Goal: Transaction & Acquisition: Subscribe to service/newsletter

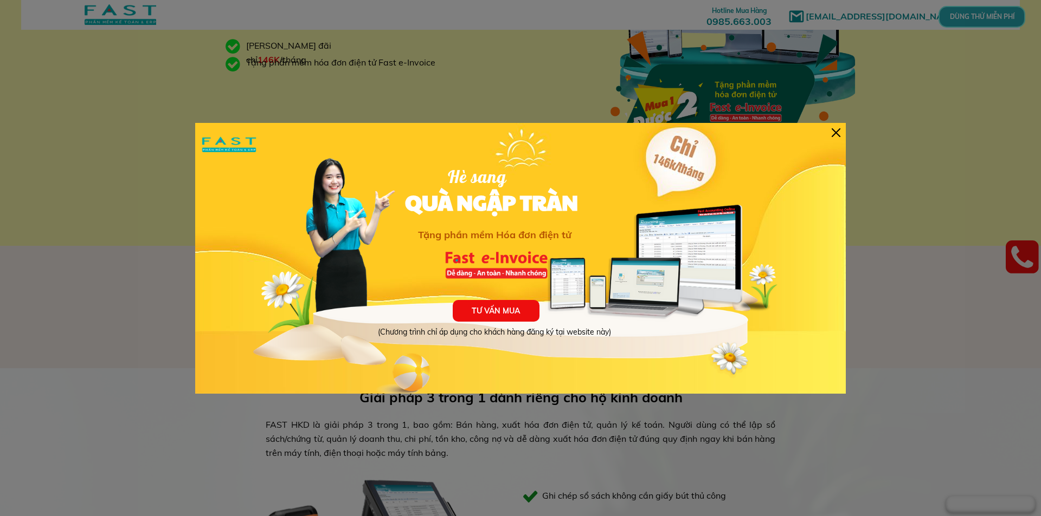
click at [837, 130] on div at bounding box center [835, 132] width 9 height 9
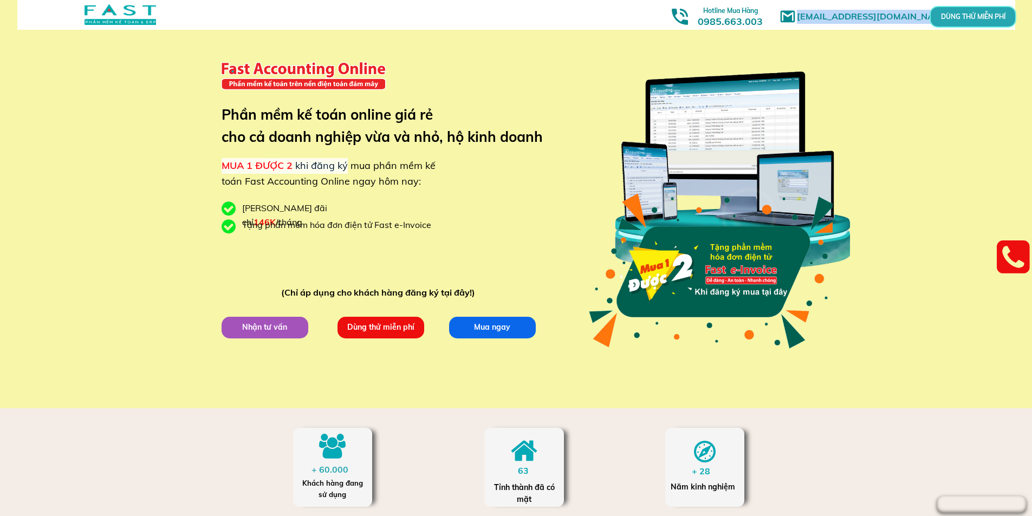
drag, startPoint x: 215, startPoint y: 160, endPoint x: 345, endPoint y: 160, distance: 130.1
click at [345, 160] on div "[EMAIL_ADDRESS][DOMAIN_NAME] MUA 1 ĐƯỢC 2 khi đăng ký mua phần mềm kế toán Fast…" at bounding box center [516, 204] width 1032 height 409
click at [227, 160] on span "MUA 1 ĐƯỢC 2" at bounding box center [257, 165] width 71 height 12
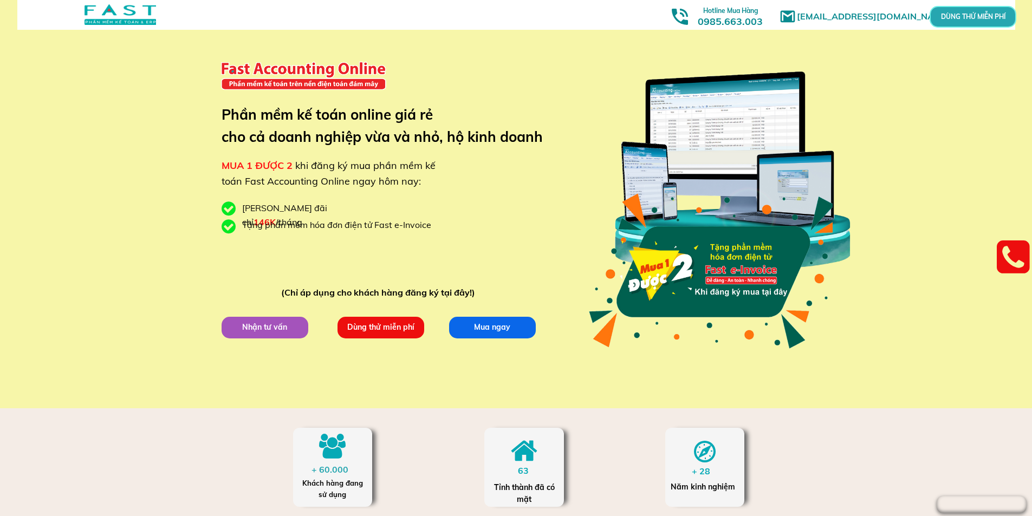
click at [356, 159] on span "khi đăng ký mua phần mềm kế toán Fast Accounting Online ngay hôm nay:" at bounding box center [329, 173] width 214 height 28
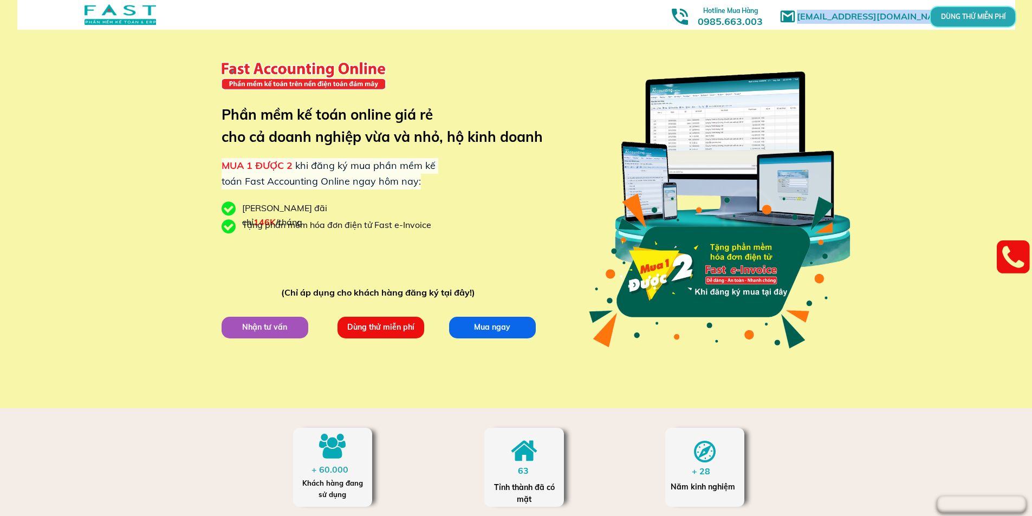
drag, startPoint x: 224, startPoint y: 180, endPoint x: 431, endPoint y: 180, distance: 207.6
click at [431, 180] on div "[EMAIL_ADDRESS][DOMAIN_NAME] MUA 1 ĐƯỢC 2 khi đăng ký mua phần mềm kế toán Fast…" at bounding box center [516, 204] width 1032 height 409
drag, startPoint x: 390, startPoint y: 159, endPoint x: 381, endPoint y: 159, distance: 8.7
click at [389, 159] on div "MUA 1 ĐƯỢC 2 khi đăng ký mua phần mềm kế toán Fast Accounting Online ngay hôm n…" at bounding box center [331, 173] width 218 height 31
click at [326, 166] on span "khi đăng ký mua phần mềm kế toán Fast Accounting Online ngay hôm nay:" at bounding box center [329, 173] width 214 height 28
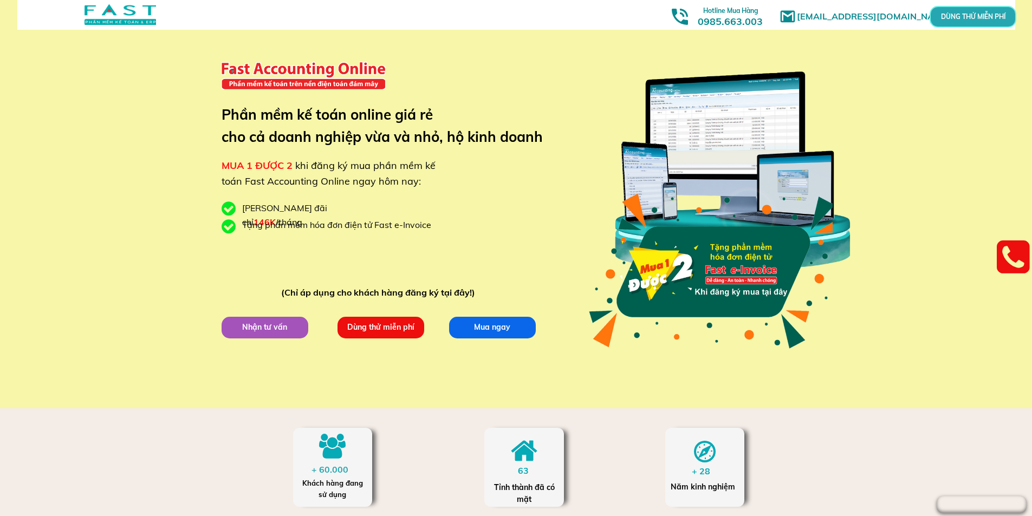
click at [422, 166] on span "khi đăng ký mua phần mềm kế toán Fast Accounting Online ngay hôm nay:" at bounding box center [329, 173] width 214 height 28
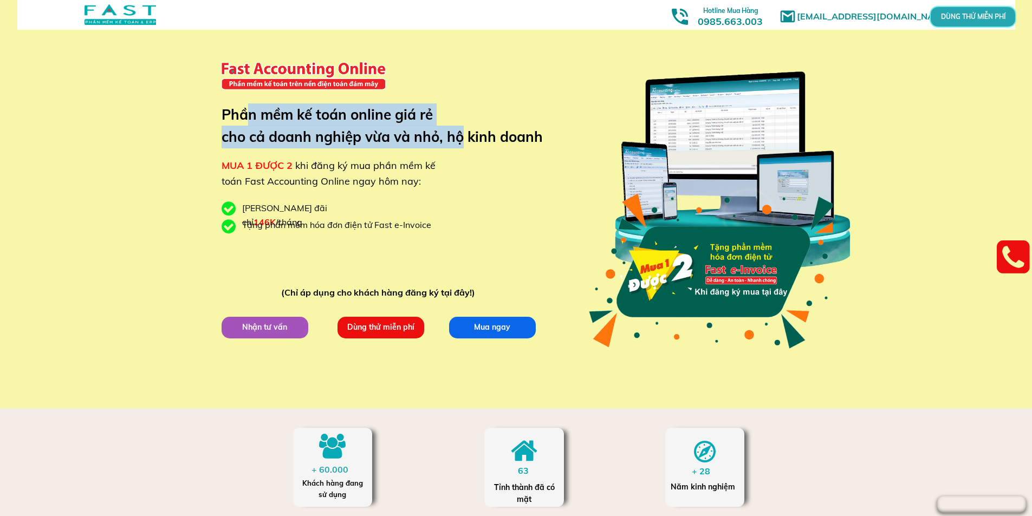
drag, startPoint x: 264, startPoint y: 118, endPoint x: 312, endPoint y: 145, distance: 55.1
click at [463, 145] on h3 "Phần mềm kế toán online giá rẻ cho cả doanh nghiệp vừa và nhỏ, hộ kinh doanh" at bounding box center [391, 126] width 338 height 45
click at [265, 145] on h3 "Phần mềm kế toán online giá rẻ cho cả doanh nghiệp vừa và nhỏ, hộ kinh doanh" at bounding box center [391, 126] width 338 height 45
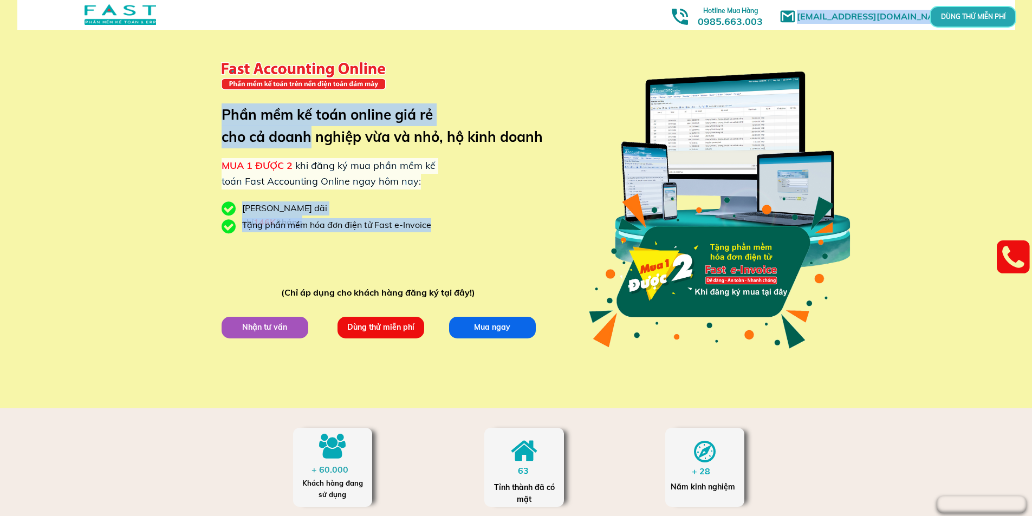
drag, startPoint x: 311, startPoint y: 137, endPoint x: 470, endPoint y: 160, distance: 161.1
click at [470, 160] on div "[EMAIL_ADDRESS][DOMAIN_NAME] MUA 1 ĐƯỢC 2 khi đăng ký mua phần mềm kế toán Fast…" at bounding box center [516, 204] width 520 height 409
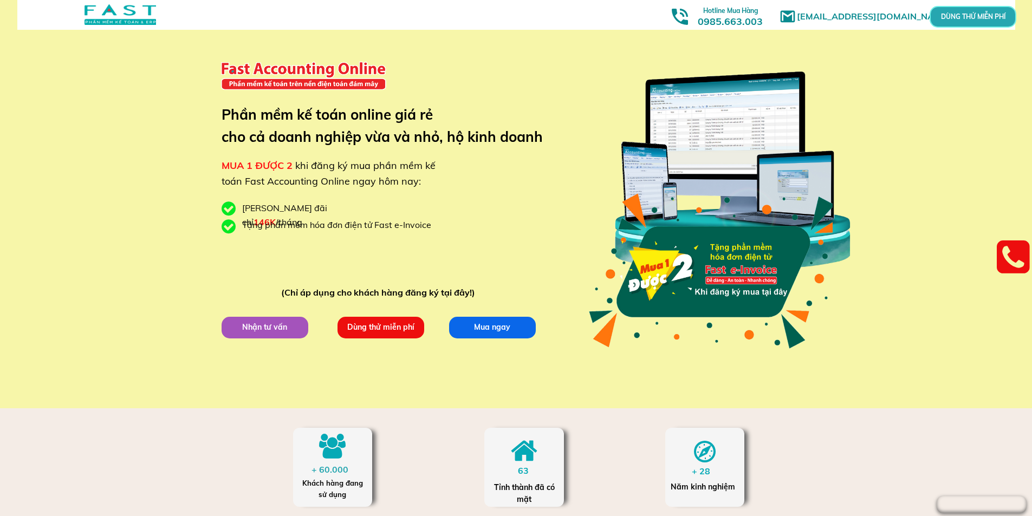
click at [398, 134] on h3 "Phần mềm kế toán online giá rẻ cho cả doanh nghiệp vừa và nhỏ, hộ kinh doanh" at bounding box center [391, 126] width 338 height 45
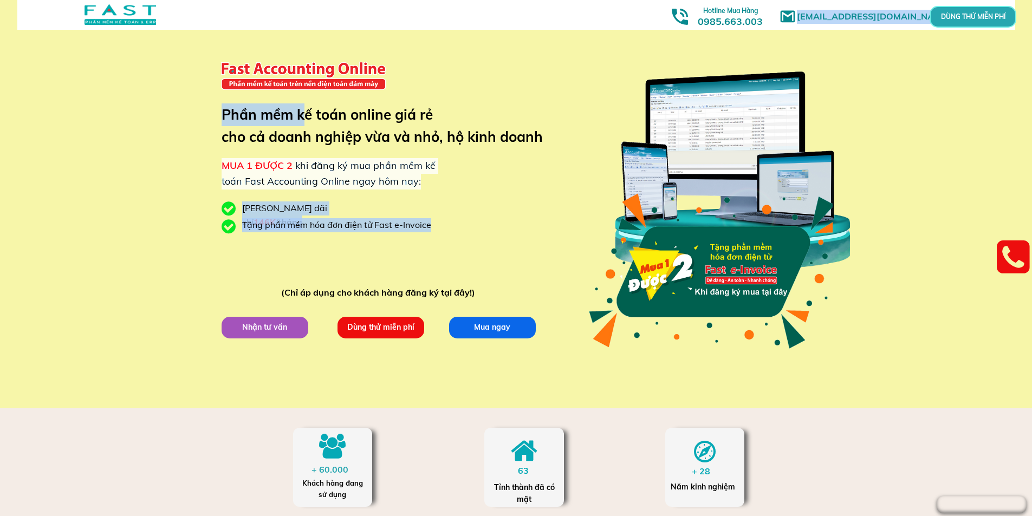
drag, startPoint x: 305, startPoint y: 122, endPoint x: 536, endPoint y: 155, distance: 233.8
click at [537, 155] on div "[EMAIL_ADDRESS][DOMAIN_NAME] MUA 1 ĐƯỢC 2 khi đăng ký mua phần mềm kế toán Fast…" at bounding box center [516, 204] width 520 height 409
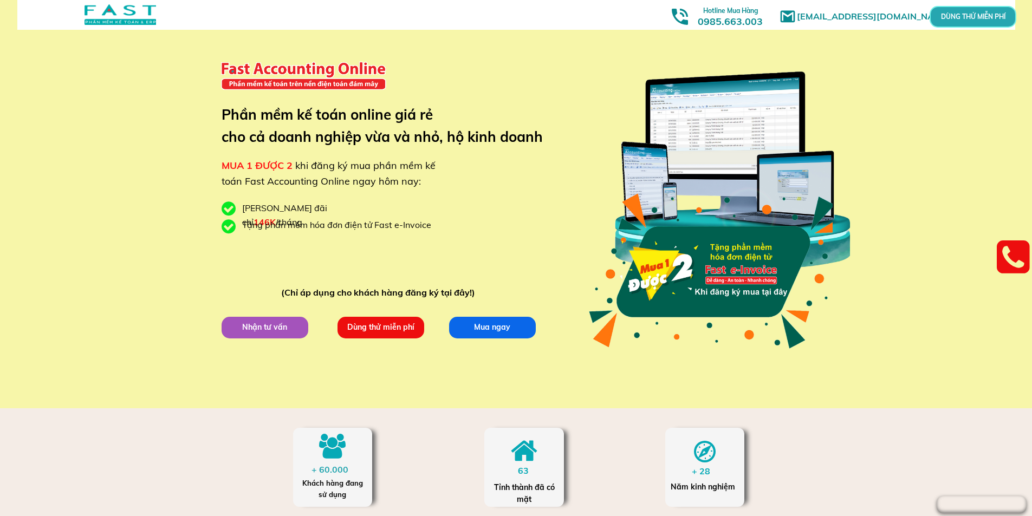
click at [385, 128] on h3 "Phần mềm kế toán online giá rẻ cho cả doanh nghiệp vừa và nhỏ, hộ kinh doanh" at bounding box center [391, 126] width 338 height 45
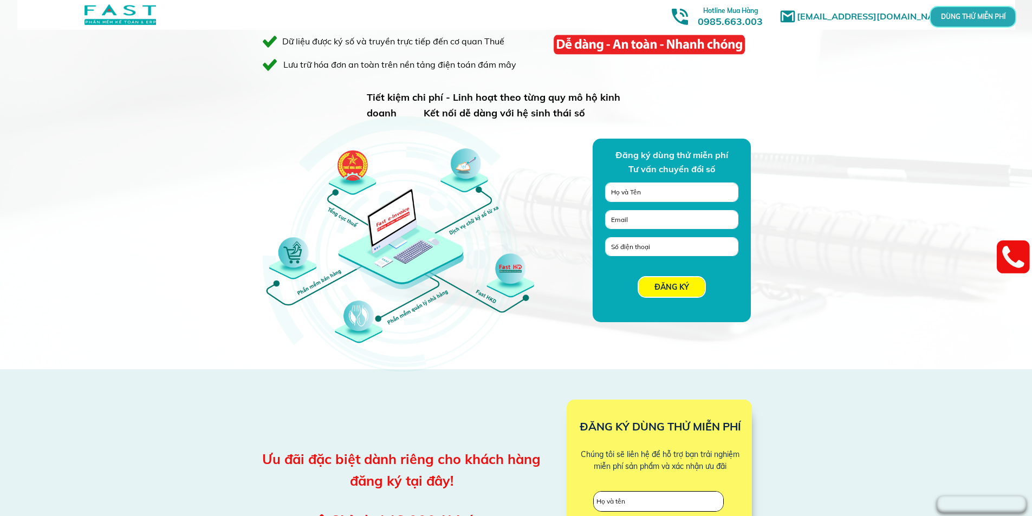
scroll to position [650, 0]
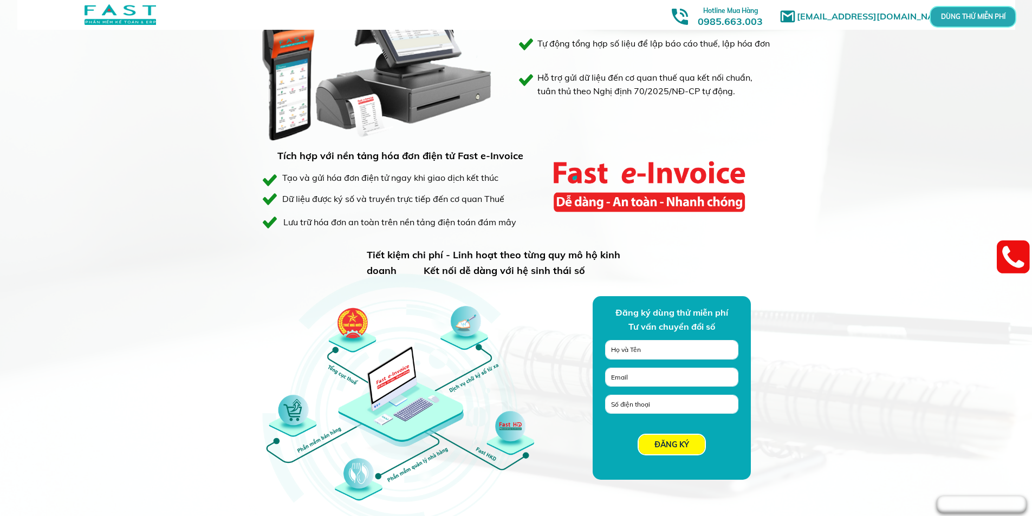
drag, startPoint x: 267, startPoint y: 160, endPoint x: 586, endPoint y: 235, distance: 328.4
click at [586, 235] on div "Giải pháp 3 trong 1 dành riêng cho hộ kinh doanh FAST HKD là giải pháp 3 trong …" at bounding box center [516, 204] width 520 height 647
click at [786, 227] on div "Giải pháp 3 trong 1 dành riêng cho hộ kinh doanh FAST HKD là giải pháp 3 trong …" at bounding box center [516, 204] width 1032 height 647
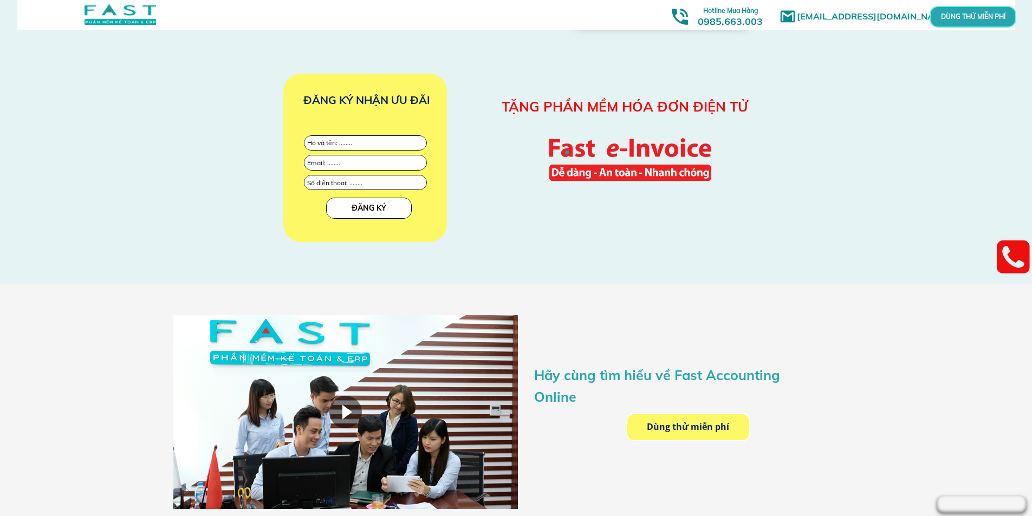
scroll to position [1626, 0]
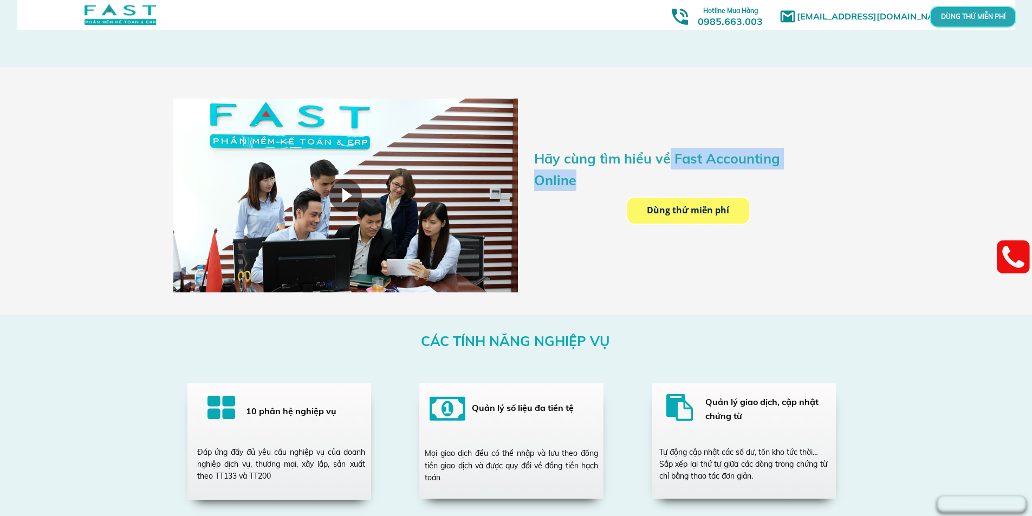
drag, startPoint x: 673, startPoint y: 155, endPoint x: 758, endPoint y: 181, distance: 89.5
click at [758, 179] on h3 "Hãy cùng tìm hiểu về Fast Accounting Online" at bounding box center [679, 169] width 291 height 43
click at [588, 165] on h3 "Hãy cùng tìm hiểu về Fast Accounting Online" at bounding box center [679, 169] width 291 height 43
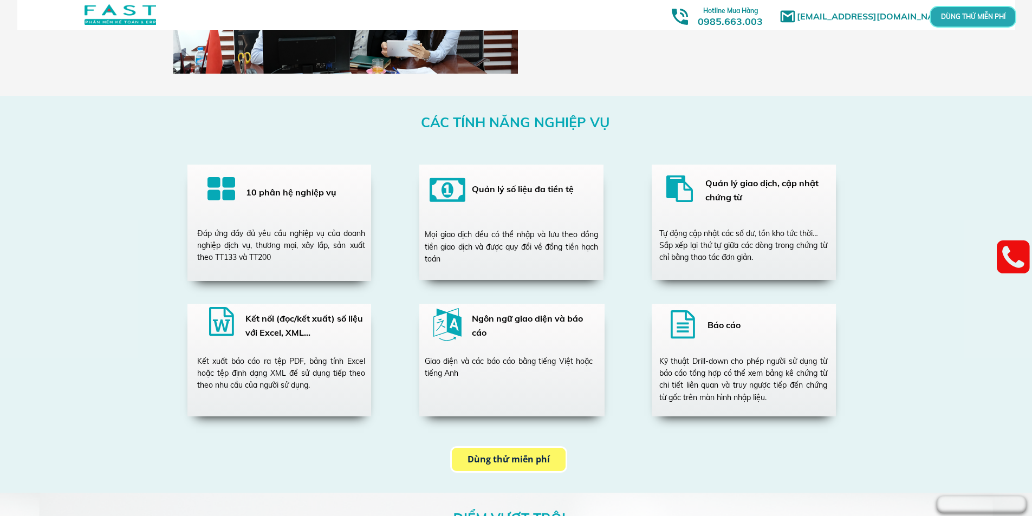
scroll to position [1734, 0]
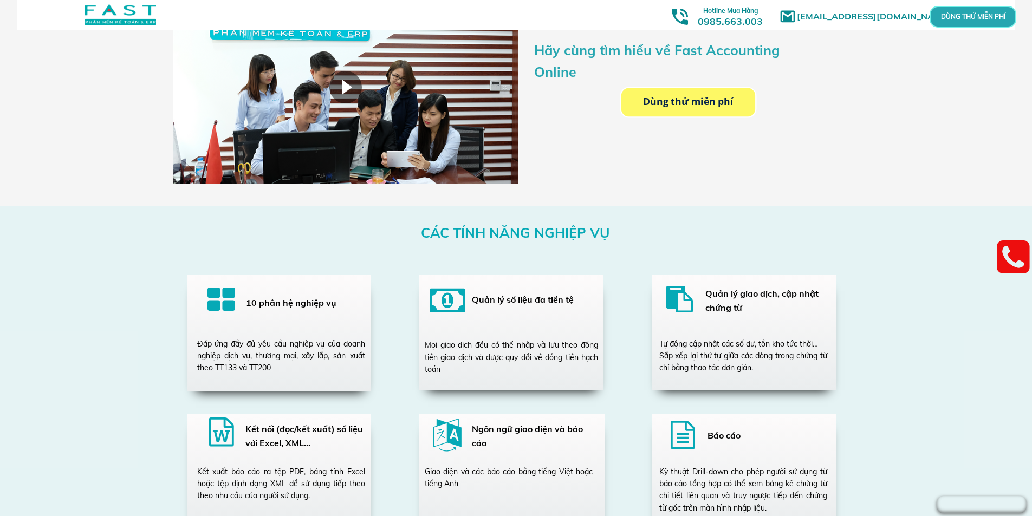
click at [648, 98] on p "Dùng thử miễn phí" at bounding box center [689, 102] width 134 height 29
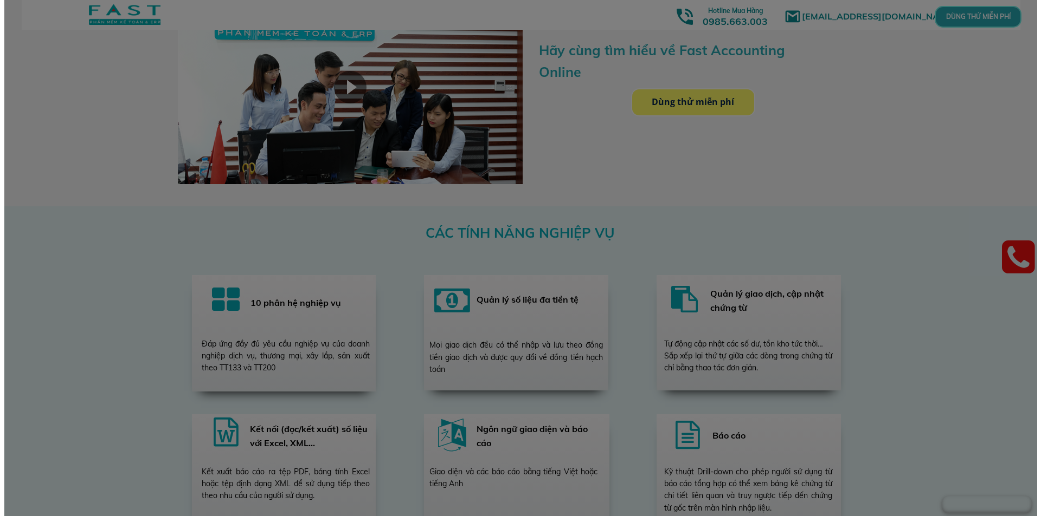
scroll to position [0, 0]
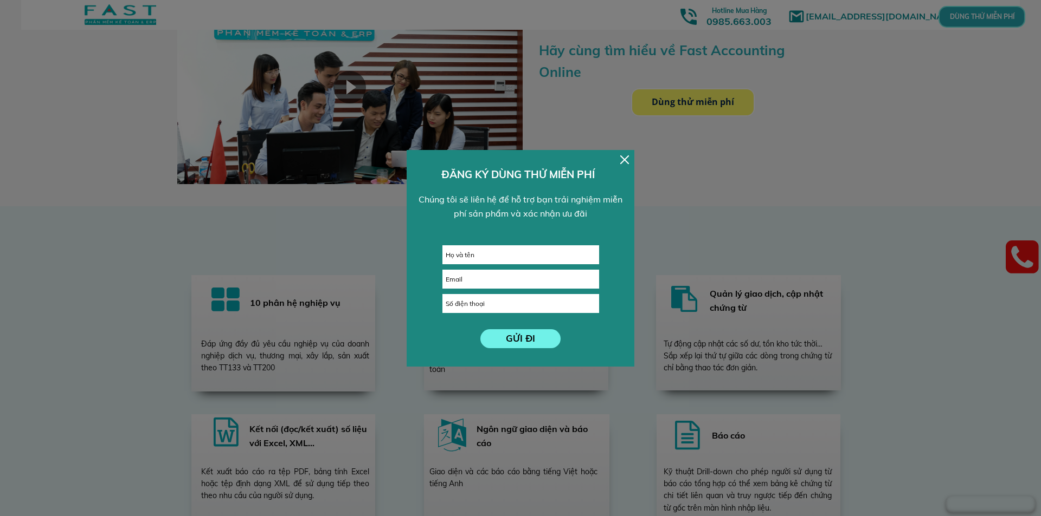
click at [492, 257] on input "text" at bounding box center [521, 255] width 156 height 18
click at [622, 159] on div at bounding box center [624, 160] width 9 height 9
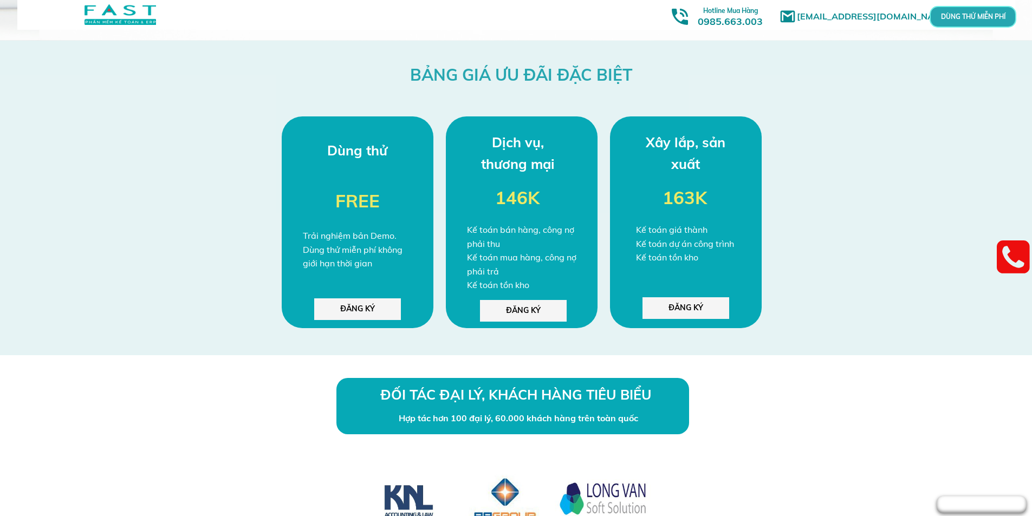
scroll to position [2710, 0]
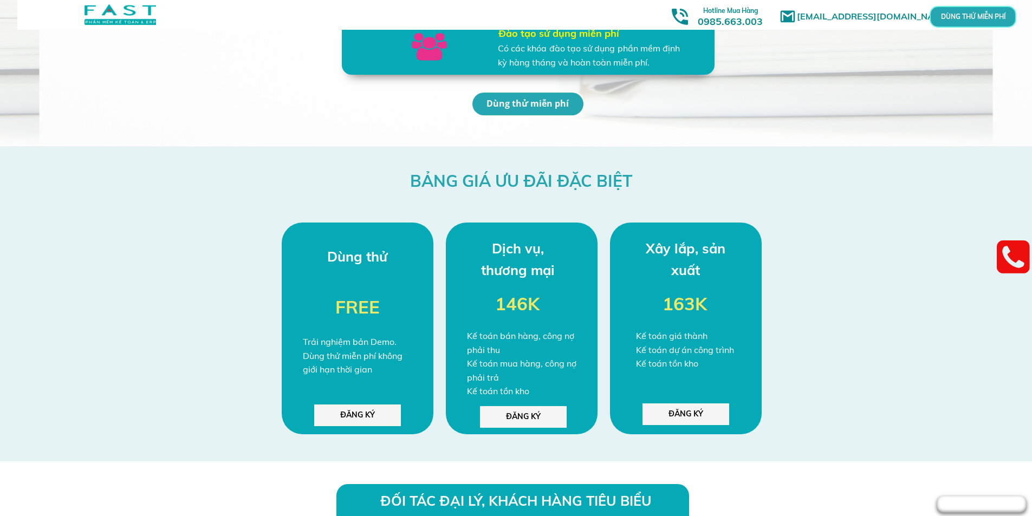
drag, startPoint x: 389, startPoint y: 179, endPoint x: 705, endPoint y: 195, distance: 316.4
click at [705, 195] on div "BẢNG GIÁ ƯU ĐÃI ĐẶC BIỆT Dùng thử Trải nghiệm bản Demo. Dùng thử miễn phí không…" at bounding box center [516, 304] width 520 height 315
drag, startPoint x: 639, startPoint y: 246, endPoint x: 722, endPoint y: 297, distance: 98.1
click at [723, 301] on div at bounding box center [686, 329] width 152 height 212
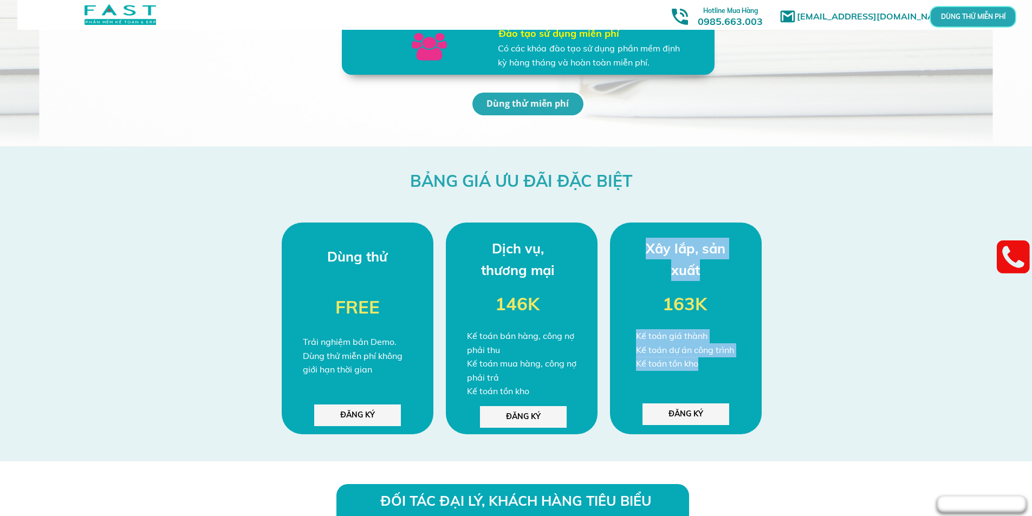
drag, startPoint x: 627, startPoint y: 335, endPoint x: 712, endPoint y: 369, distance: 91.5
click at [712, 369] on div "Xây lắp, sản xuất Kế toán giá thành Kế toán dự án công trình Kế toán tồn kho ĐĂ…" at bounding box center [686, 329] width 152 height 212
click at [747, 298] on div at bounding box center [686, 329] width 152 height 212
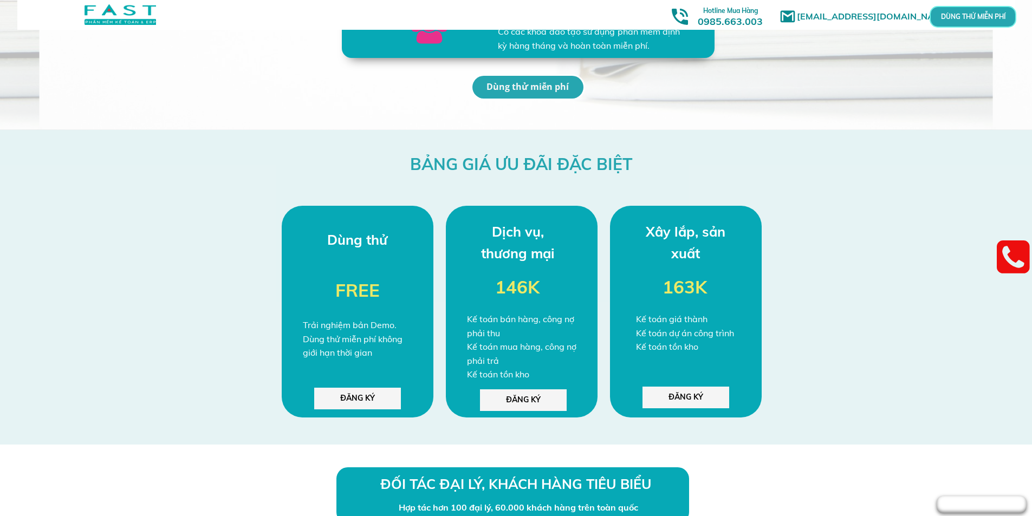
scroll to position [2818, 0]
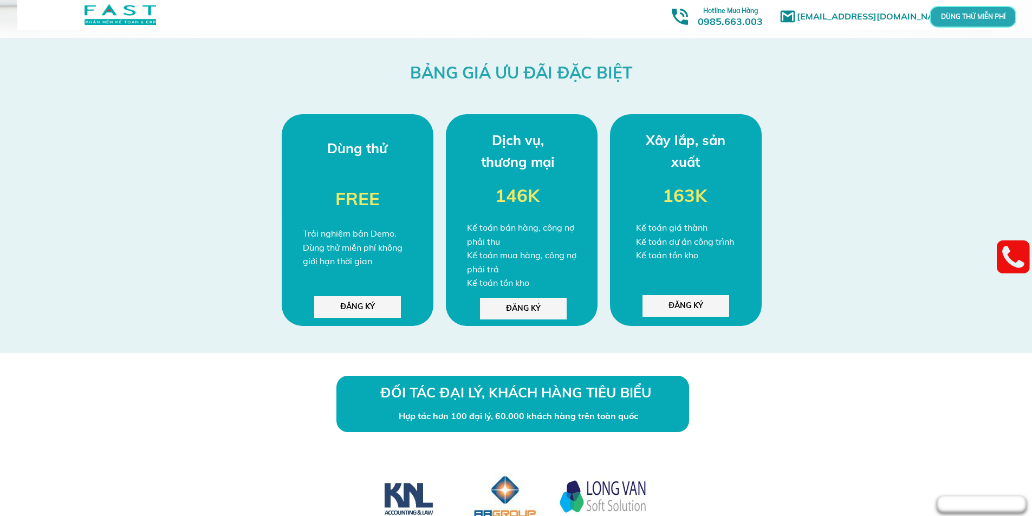
drag, startPoint x: 490, startPoint y: 181, endPoint x: 503, endPoint y: 176, distance: 14.1
click at [497, 179] on div at bounding box center [522, 220] width 152 height 212
drag, startPoint x: 518, startPoint y: 154, endPoint x: 544, endPoint y: 195, distance: 48.7
click at [544, 195] on div "Dịch vụ, thương mại Kế toán bán hàng, công nợ phải thu Kế toán mua hàng, công n…" at bounding box center [522, 220] width 152 height 212
click at [485, 154] on h3 "Dịch vụ, thương mại" at bounding box center [517, 151] width 81 height 43
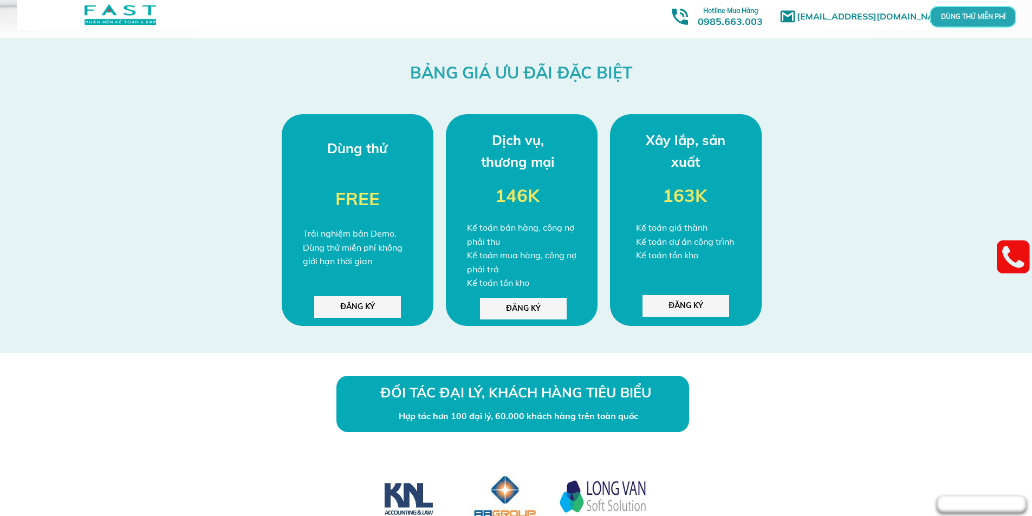
click at [502, 146] on h3 "Dịch vụ, thương mại" at bounding box center [517, 151] width 81 height 43
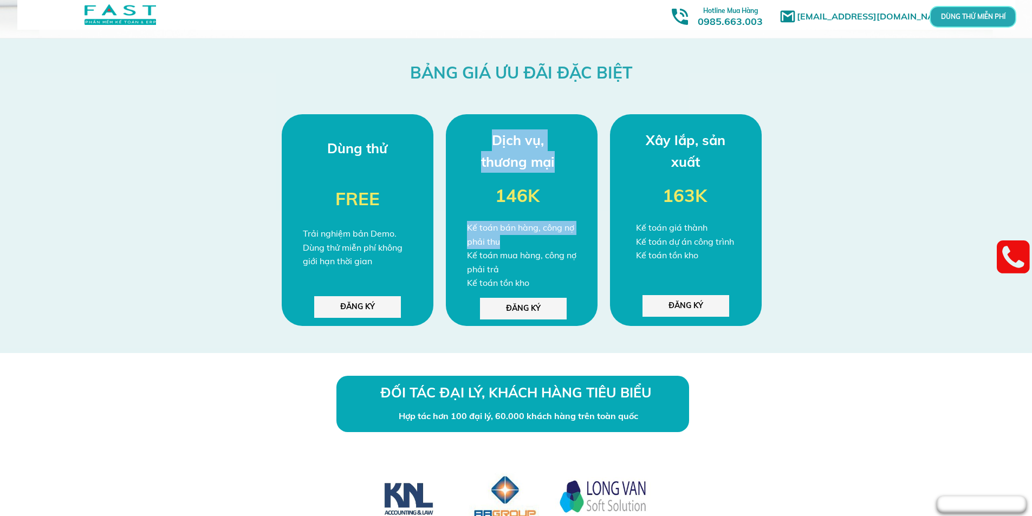
drag, startPoint x: 494, startPoint y: 136, endPoint x: 550, endPoint y: 238, distance: 116.2
click at [550, 238] on div "Dịch vụ, thương mại Kế toán bán hàng, công nợ phải thu Kế toán mua hàng, công n…" at bounding box center [522, 220] width 152 height 212
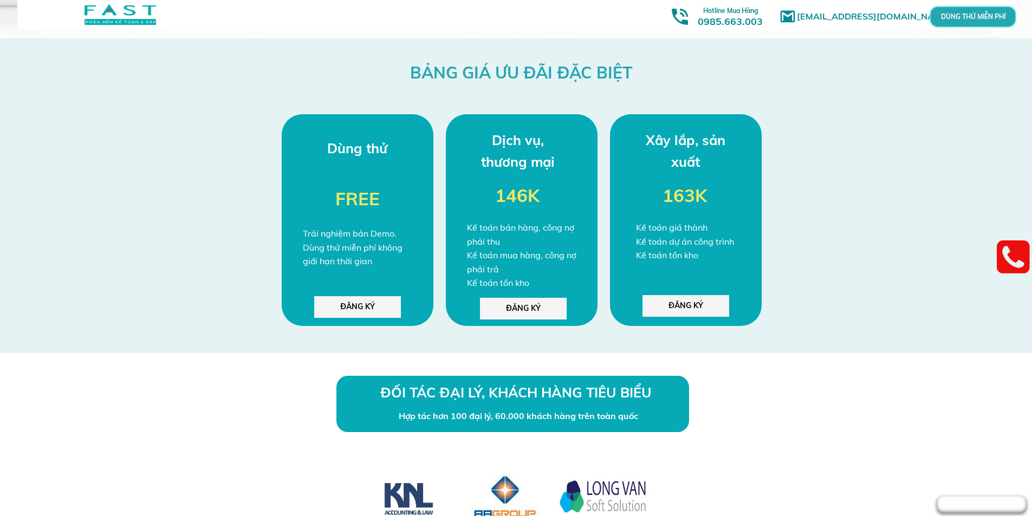
click at [319, 218] on div at bounding box center [358, 220] width 152 height 212
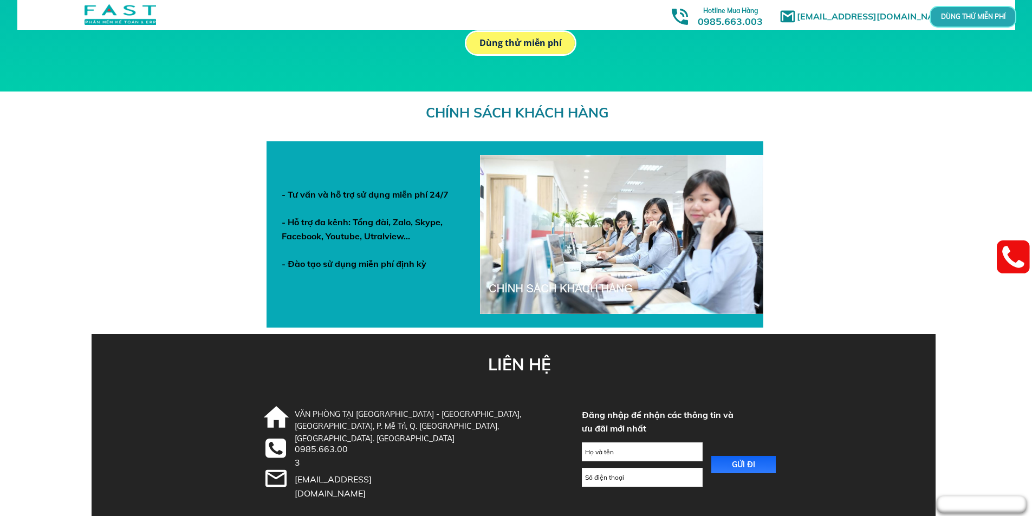
scroll to position [3728, 0]
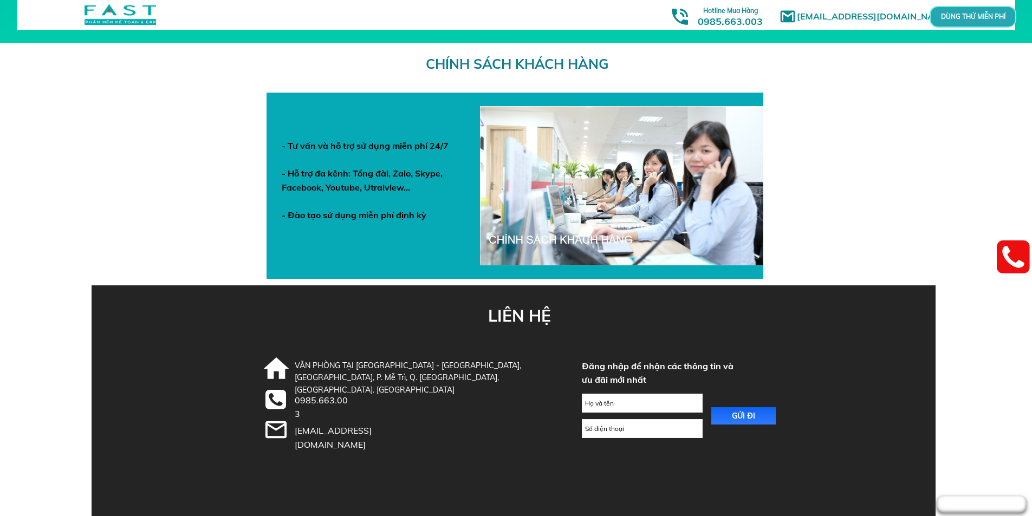
drag, startPoint x: 379, startPoint y: 62, endPoint x: 704, endPoint y: 63, distance: 324.6
click at [704, 63] on div "CHÍNH SÁCH KHÁCH HÀNG - Tư vấn và hỗ trợ sử dụng miễn phí 24/7 - Hỗ trợ đa kênh…" at bounding box center [516, 164] width 520 height 243
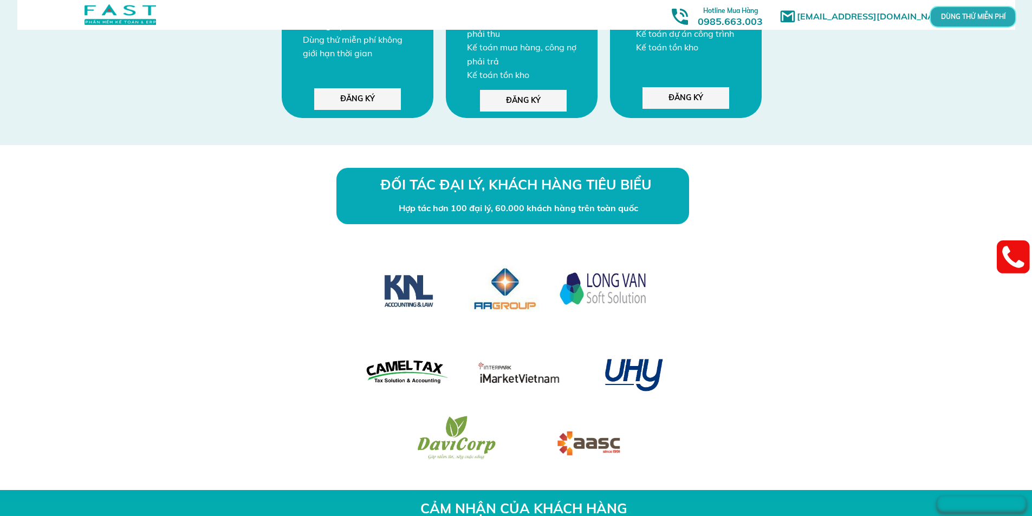
scroll to position [2969, 0]
